Goal: Information Seeking & Learning: Find specific fact

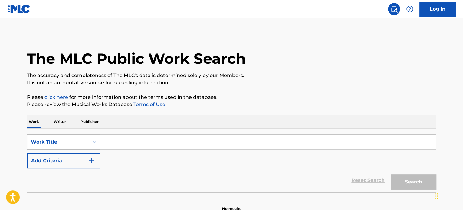
click at [70, 138] on div "Work Title" at bounding box center [63, 142] width 73 height 15
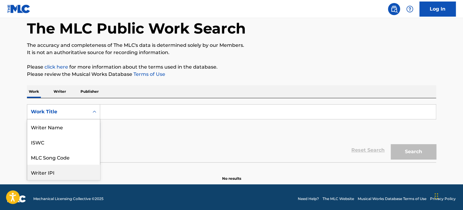
scroll to position [30, 0]
drag, startPoint x: 186, startPoint y: 143, endPoint x: 174, endPoint y: 141, distance: 12.2
click at [186, 143] on div "Reset Search Search" at bounding box center [231, 150] width 409 height 24
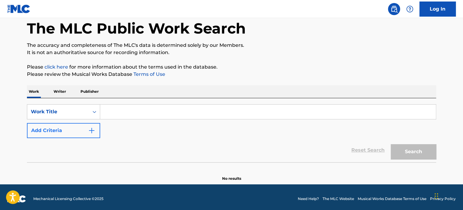
drag, startPoint x: 82, startPoint y: 122, endPoint x: 85, endPoint y: 124, distance: 3.3
click at [82, 122] on div "SearchWithCriteria24f75a11-12f5-45f8-93e7-87ab97b8f0df Work Title Add Criteria" at bounding box center [231, 121] width 409 height 34
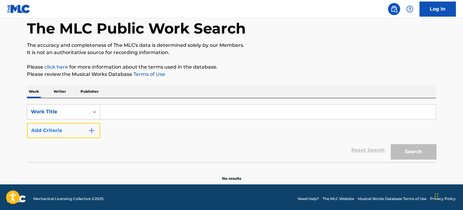
click at [37, 129] on button "Add Criteria" at bounding box center [63, 130] width 73 height 15
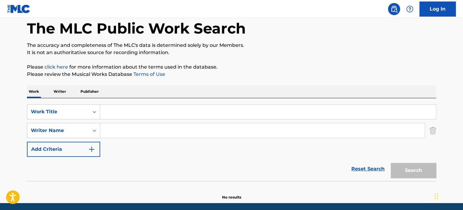
click at [130, 123] on div "Search Form" at bounding box center [262, 130] width 325 height 15
click at [132, 117] on input "Search Form" at bounding box center [268, 112] width 336 height 15
paste input "FELIZ CUMPLEANOS"
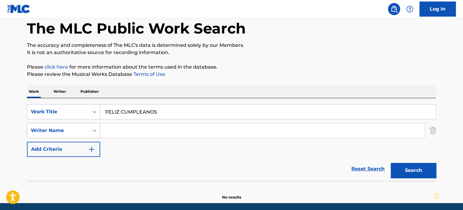
type input "FELIZ CUMPLEANOS"
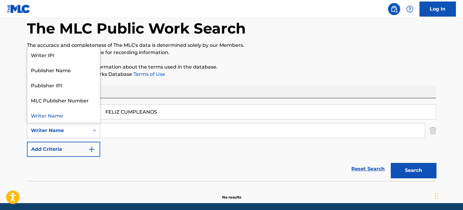
click at [58, 135] on div "Writer Name" at bounding box center [58, 131] width 62 height 12
click at [125, 147] on div "SearchWithCriteria24f75a11-12f5-45f8-93e7-87ab97b8f0df Work Title FELIZ CUMPLEA…" at bounding box center [231, 130] width 409 height 53
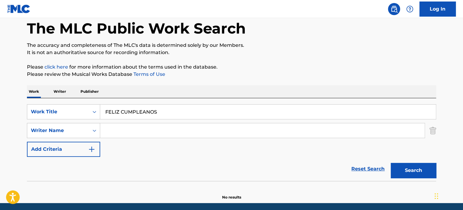
click at [138, 131] on input "Search Form" at bounding box center [262, 131] width 325 height 15
paste input "ALEX CUBA"
click at [391, 163] on button "Search" at bounding box center [413, 170] width 45 height 15
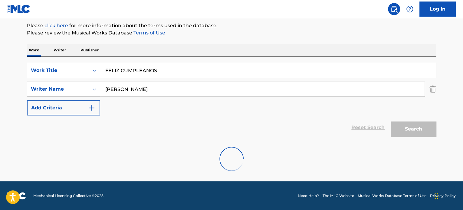
scroll to position [52, 0]
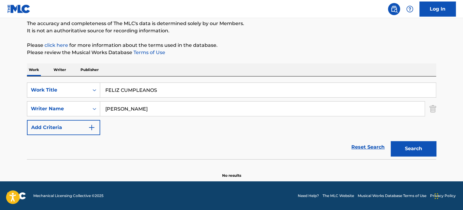
drag, startPoint x: 180, startPoint y: 113, endPoint x: 1, endPoint y: 88, distance: 180.6
click at [25, 90] on div "The MLC Public Work Search The accuracy and completeness of The MLC's data is d…" at bounding box center [232, 79] width 424 height 197
paste input "JAMES MCCOLLUM"
type input "JAMES MCCOLLUM"
click at [391, 141] on button "Search" at bounding box center [413, 148] width 45 height 15
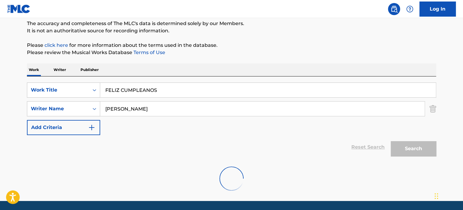
scroll to position [72, 0]
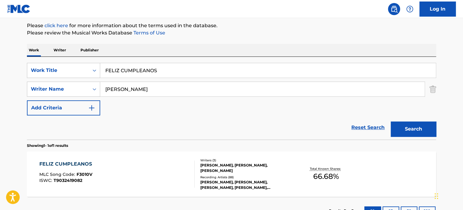
click at [211, 156] on div "FELIZ CUMPLEANOS MLC Song Code : F3010V ISWC : T9032419082 Writers ( 3 ) ALEXIS…" at bounding box center [231, 174] width 409 height 45
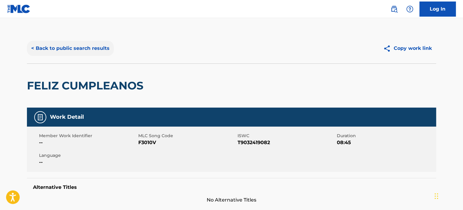
click at [77, 54] on button "< Back to public search results" at bounding box center [70, 48] width 87 height 15
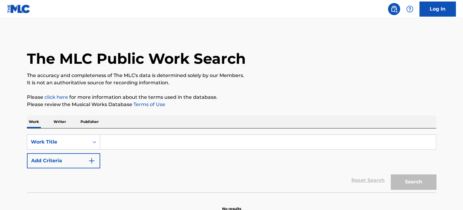
drag, startPoint x: 124, startPoint y: 137, endPoint x: 107, endPoint y: 149, distance: 20.2
click at [124, 137] on input "Search Form" at bounding box center [268, 142] width 336 height 15
paste input "CUMPLEANOS FELIZ"
type input "CUMPLEANOS FELIZ"
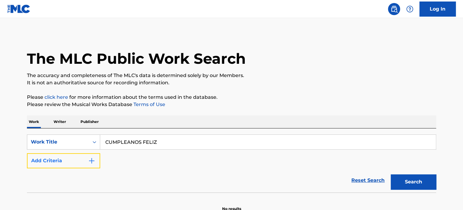
click at [77, 158] on button "Add Criteria" at bounding box center [63, 161] width 73 height 15
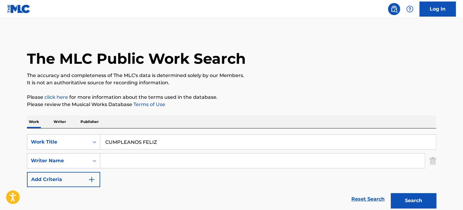
click at [124, 166] on input "Search Form" at bounding box center [262, 161] width 325 height 15
paste input "[PERSON_NAME] [PERSON_NAME]"
type input "[PERSON_NAME] [PERSON_NAME]"
click at [391, 193] on button "Search" at bounding box center [413, 200] width 45 height 15
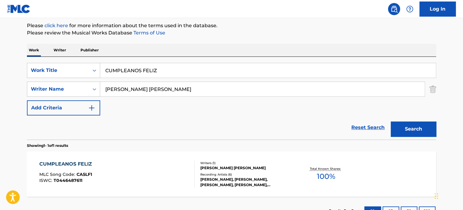
scroll to position [119, 0]
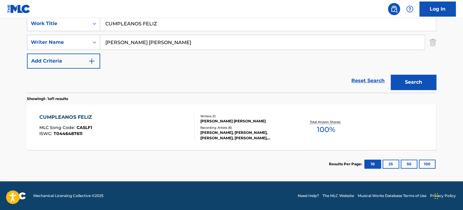
click at [193, 126] on div at bounding box center [192, 127] width 5 height 27
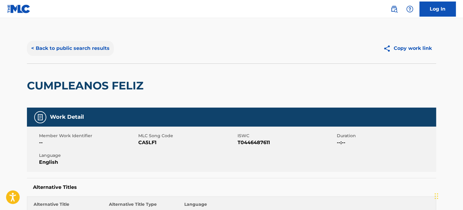
click at [90, 55] on button "< Back to public search results" at bounding box center [70, 48] width 87 height 15
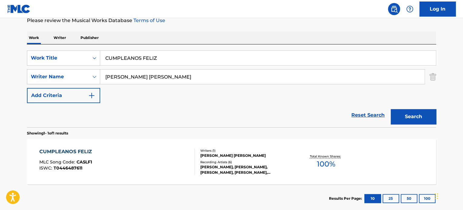
click at [51, 48] on div "SearchWithCriteriaa3d722cd-9235-42e9-9749-2f0baad9ebc9 Work Title CUMPLEANOS FE…" at bounding box center [231, 86] width 409 height 83
paste input "[PERSON_NAME]"
type input "[PERSON_NAME]"
drag, startPoint x: 195, startPoint y: 71, endPoint x: 0, endPoint y: 32, distance: 198.9
click at [0, 61] on main "The MLC Public Work Search The accuracy and completeness of The MLC's data is d…" at bounding box center [231, 75] width 463 height 282
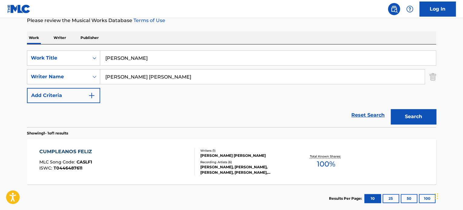
paste input "SANKARAN NAMBOOTHIRI"
type input "SANKARAN NAMBOOTHIRI"
click at [391, 109] on button "Search" at bounding box center [413, 116] width 45 height 15
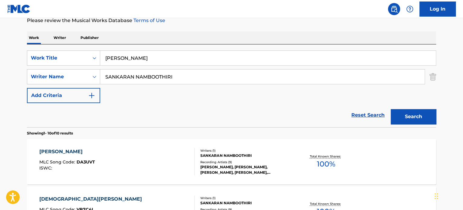
click at [241, 160] on div "Recording Artists ( 9 )" at bounding box center [245, 162] width 91 height 5
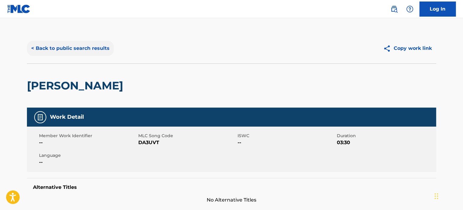
click at [71, 54] on button "< Back to public search results" at bounding box center [70, 48] width 87 height 15
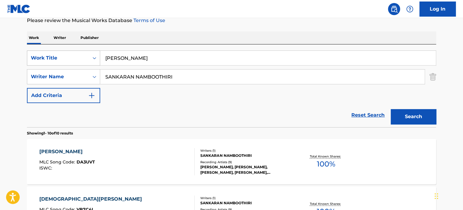
drag, startPoint x: 176, startPoint y: 61, endPoint x: 66, endPoint y: 59, distance: 109.6
click at [70, 59] on div "SearchWithCriteriaa3d722cd-9235-42e9-9749-2f0baad9ebc9 Work Title DURGA KAVACHAM" at bounding box center [231, 58] width 409 height 15
paste input "Imaginate"
type input "Imaginate"
drag, startPoint x: 188, startPoint y: 79, endPoint x: 0, endPoint y: 31, distance: 193.7
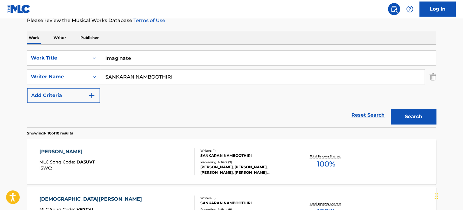
paste input "[PERSON_NAME]"
type input "[PERSON_NAME]"
click at [391, 109] on button "Search" at bounding box center [413, 116] width 45 height 15
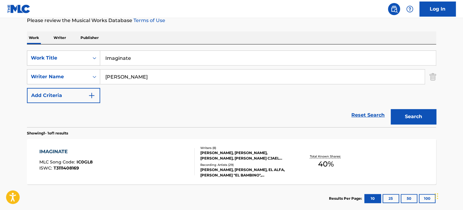
scroll to position [119, 0]
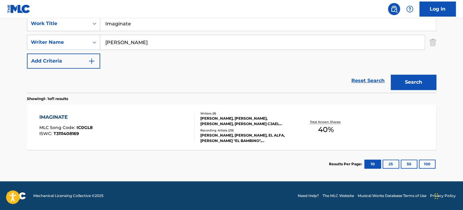
click at [191, 121] on div at bounding box center [192, 127] width 5 height 27
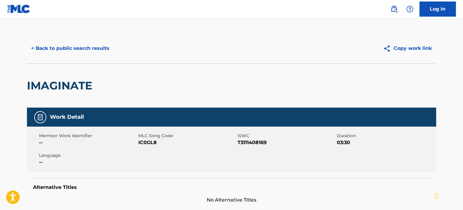
click at [81, 57] on div "< Back to public search results Copy work link" at bounding box center [231, 48] width 409 height 30
click at [85, 52] on button "< Back to public search results" at bounding box center [70, 48] width 87 height 15
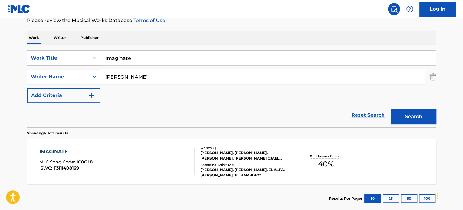
drag, startPoint x: 170, startPoint y: 59, endPoint x: 25, endPoint y: 65, distance: 145.4
click at [31, 64] on div "SearchWithCriteriaa3d722cd-9235-42e9-9749-2f0baad9ebc9 Work Title Imaginate" at bounding box center [231, 58] width 409 height 15
paste input "SEEN A MAN DIE"
type input "I SEEN A MAN DIE"
drag, startPoint x: 190, startPoint y: 73, endPoint x: 0, endPoint y: 53, distance: 191.2
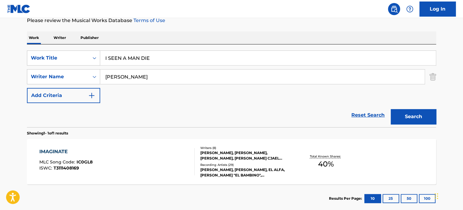
click at [9, 48] on main "The MLC Public Work Search The accuracy and completeness of The MLC's data is d…" at bounding box center [231, 75] width 463 height 282
paste input "[PERSON_NAME]"
type input "[PERSON_NAME]"
click at [391, 109] on button "Search" at bounding box center [413, 116] width 45 height 15
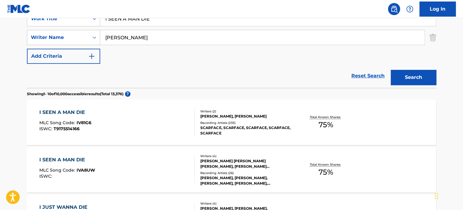
scroll to position [134, 0]
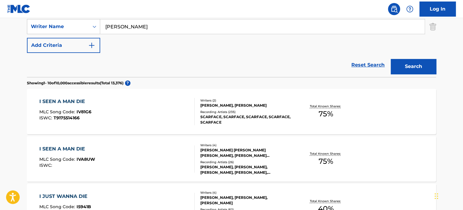
click at [197, 115] on div "Writers ( 2 ) [PERSON_NAME], [PERSON_NAME] Recording Artists ( 235 ) [PERSON_NA…" at bounding box center [243, 111] width 97 height 27
